Goal: Navigation & Orientation: Find specific page/section

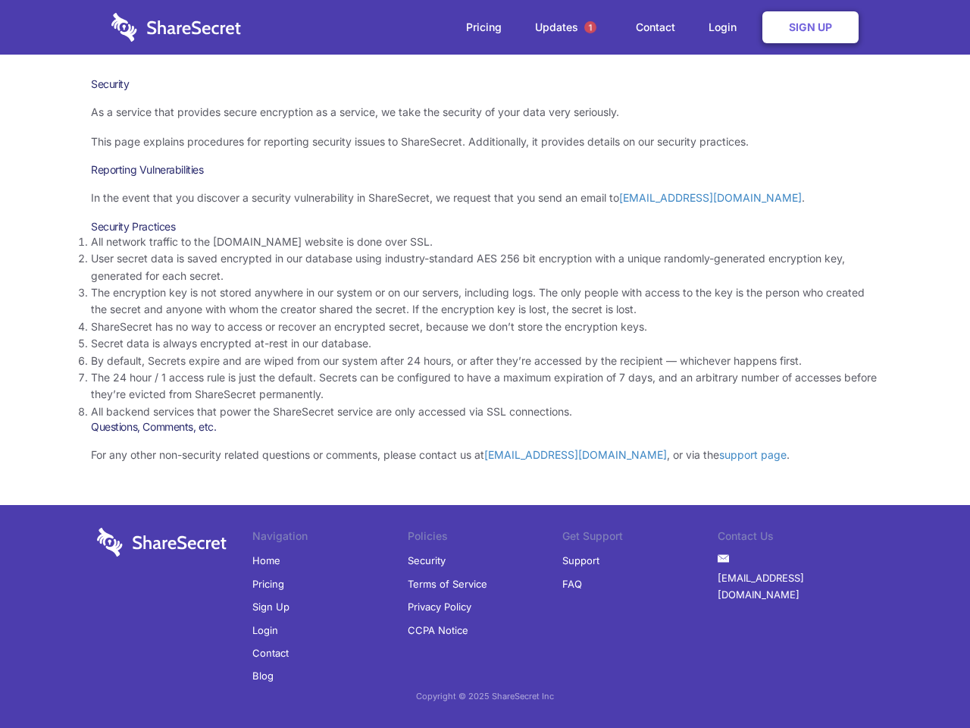
click at [485, 364] on li "By default, Secrets expire and are wiped from our system after 24 hours, or aft…" at bounding box center [485, 360] width 788 height 17
click at [591, 27] on span "1" at bounding box center [590, 27] width 12 height 12
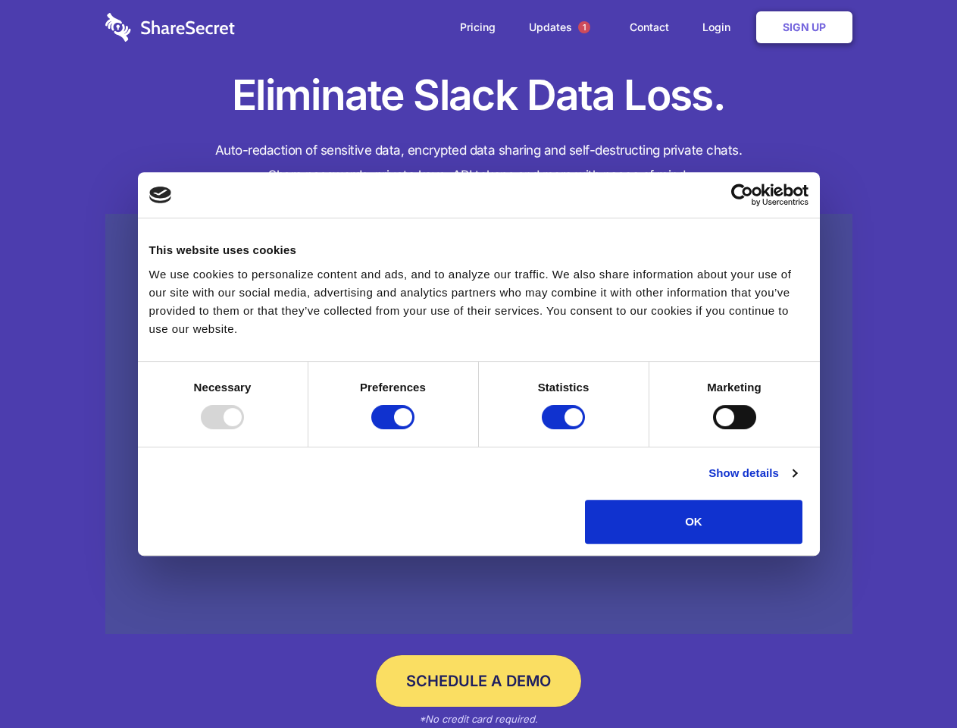
click at [244, 429] on div at bounding box center [222, 417] width 43 height 24
click at [415, 429] on input "Preferences" at bounding box center [392, 417] width 43 height 24
checkbox input "false"
click at [566, 429] on input "Statistics" at bounding box center [563, 417] width 43 height 24
checkbox input "false"
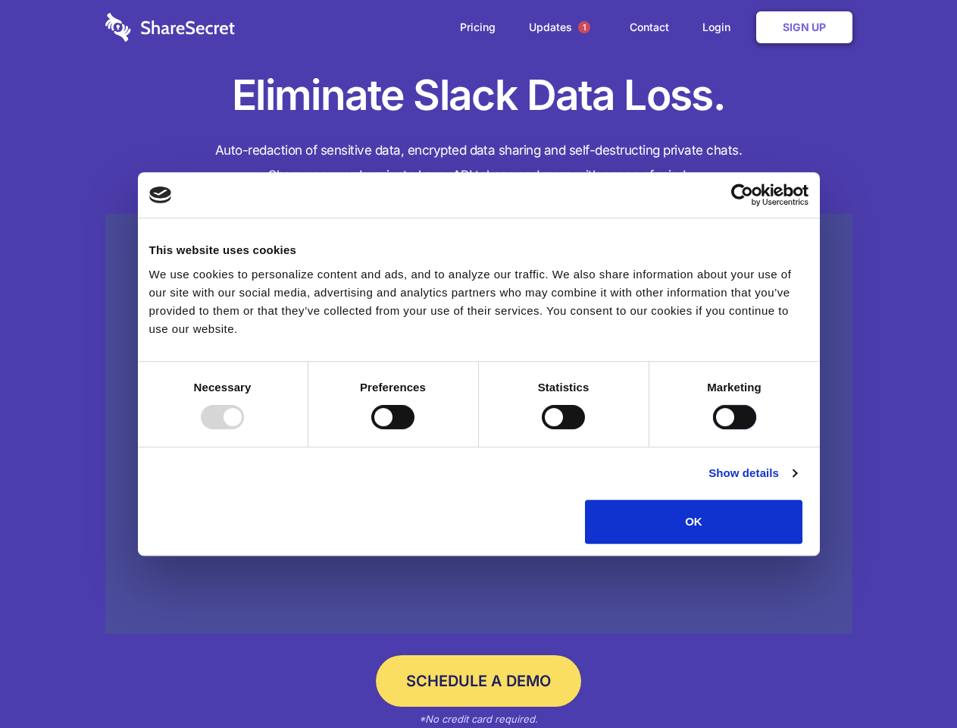
click at [713, 429] on input "Marketing" at bounding box center [734, 417] width 43 height 24
checkbox input "true"
click at [797, 482] on link "Show details" at bounding box center [753, 473] width 88 height 18
click at [0, 0] on li "Necessary 7 Necessary cookies help make a website usable by enabling basic func…" at bounding box center [0, 0] width 0 height 0
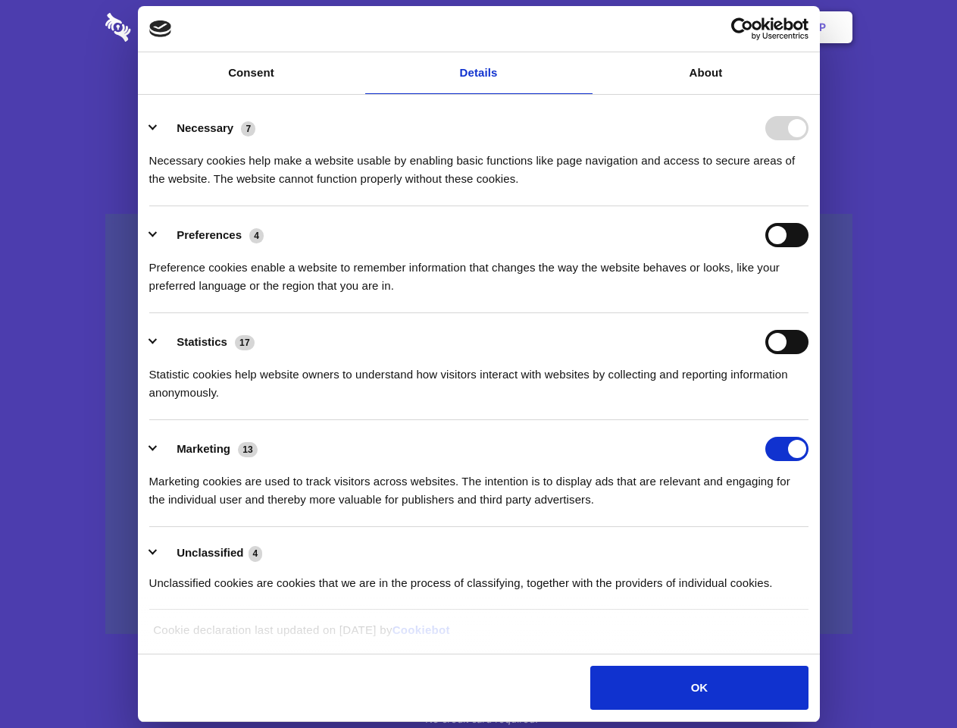
click at [584, 27] on span "1" at bounding box center [584, 27] width 12 height 12
